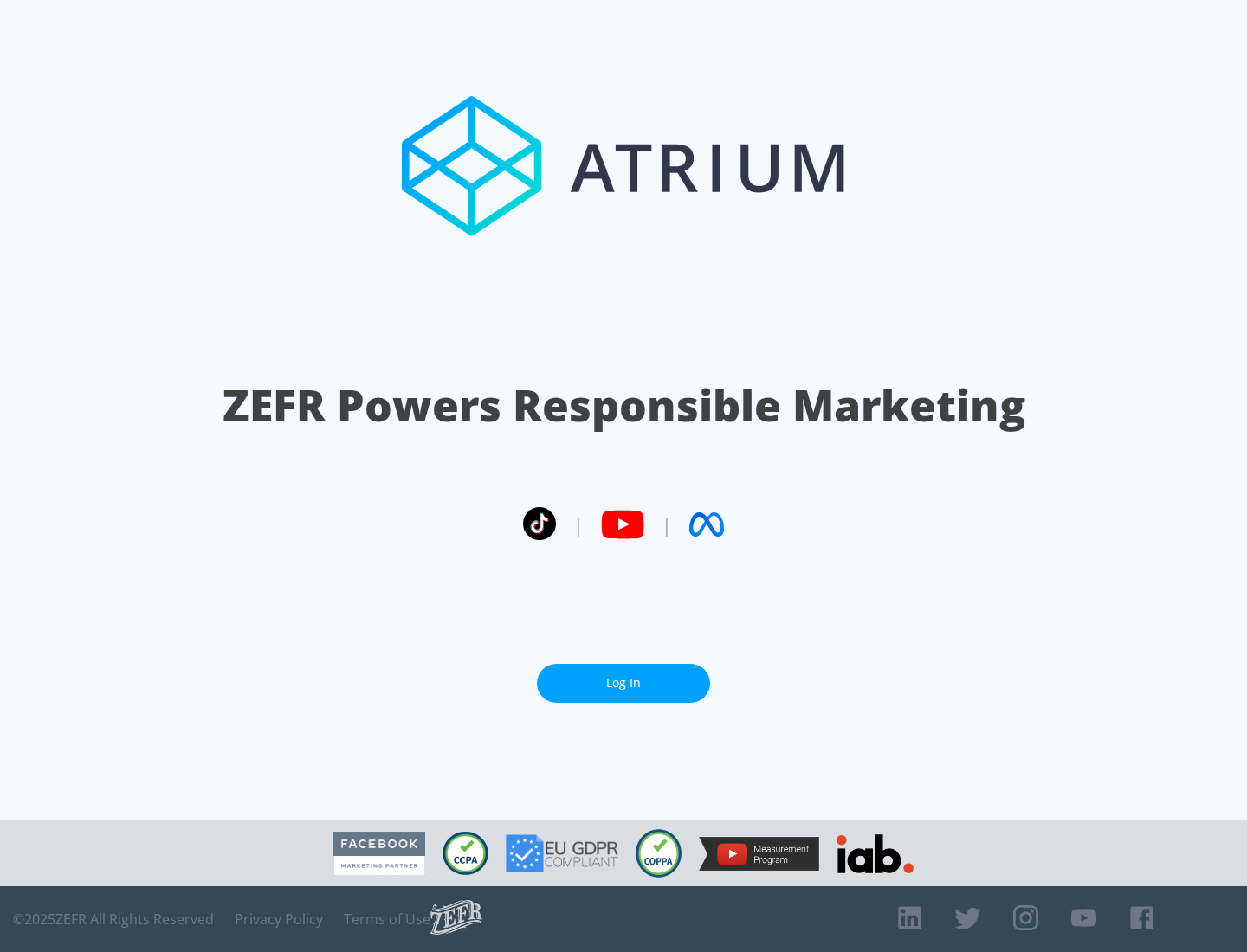
click at [624, 683] on link "Log In" at bounding box center [624, 683] width 173 height 39
